Goal: Information Seeking & Learning: Learn about a topic

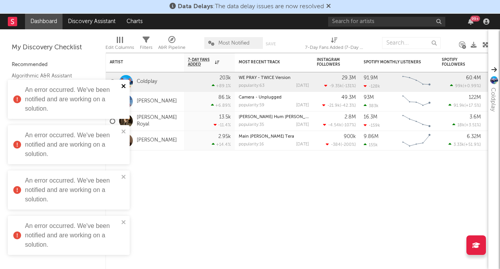
click at [124, 84] on icon "close" at bounding box center [123, 86] width 5 height 6
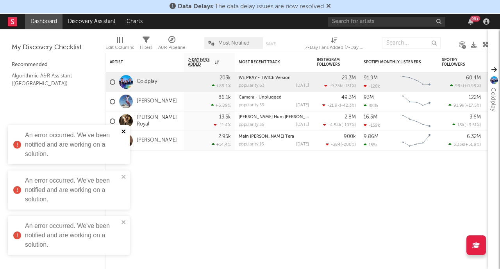
click at [124, 132] on icon "close" at bounding box center [124, 131] width 4 height 4
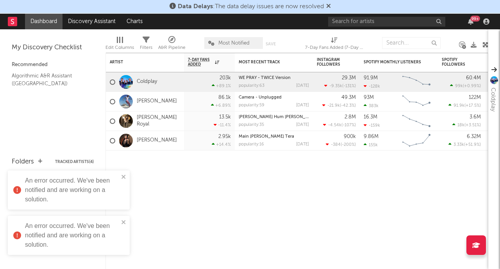
click at [120, 177] on div "An error occurred. We've been notified and are working on a solution." at bounding box center [66, 189] width 110 height 33
click at [122, 223] on icon "close" at bounding box center [124, 222] width 4 height 4
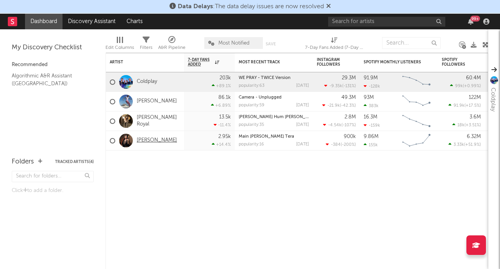
click at [141, 142] on link "[PERSON_NAME]" at bounding box center [157, 140] width 40 height 7
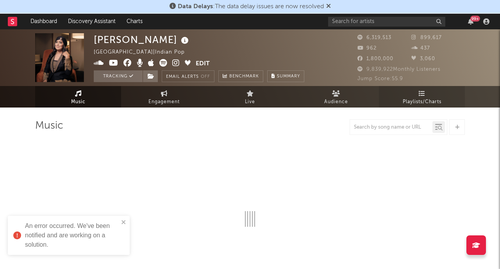
click at [419, 96] on icon at bounding box center [422, 93] width 7 height 6
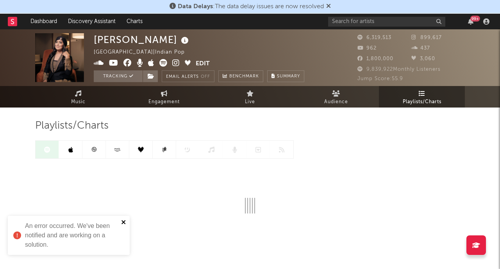
click at [123, 223] on icon "close" at bounding box center [123, 222] width 5 height 6
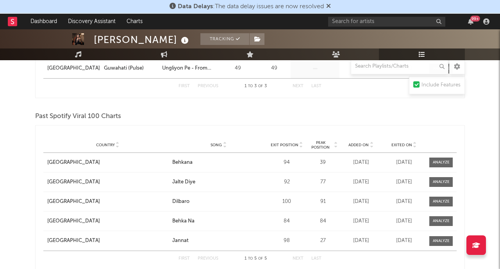
scroll to position [776, 0]
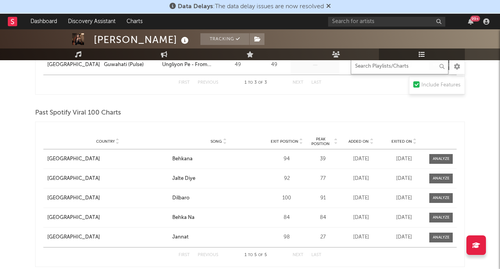
click at [390, 70] on input "text" at bounding box center [400, 67] width 98 height 16
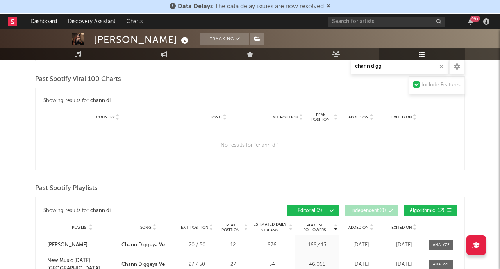
scroll to position [488, 0]
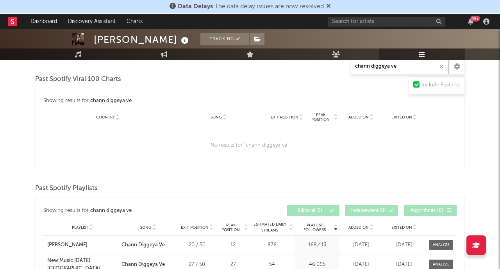
type input "chann diggeya ve"
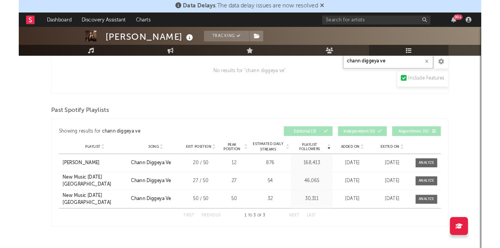
scroll to position [580, 0]
